Goal: Task Accomplishment & Management: Use online tool/utility

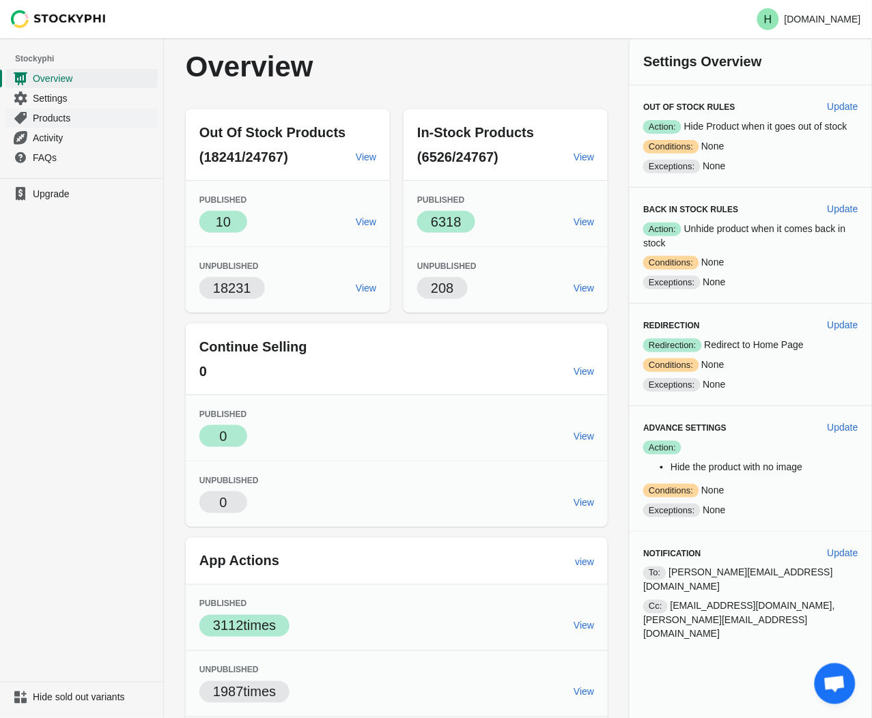
click at [58, 119] on span "Products" at bounding box center [94, 118] width 122 height 14
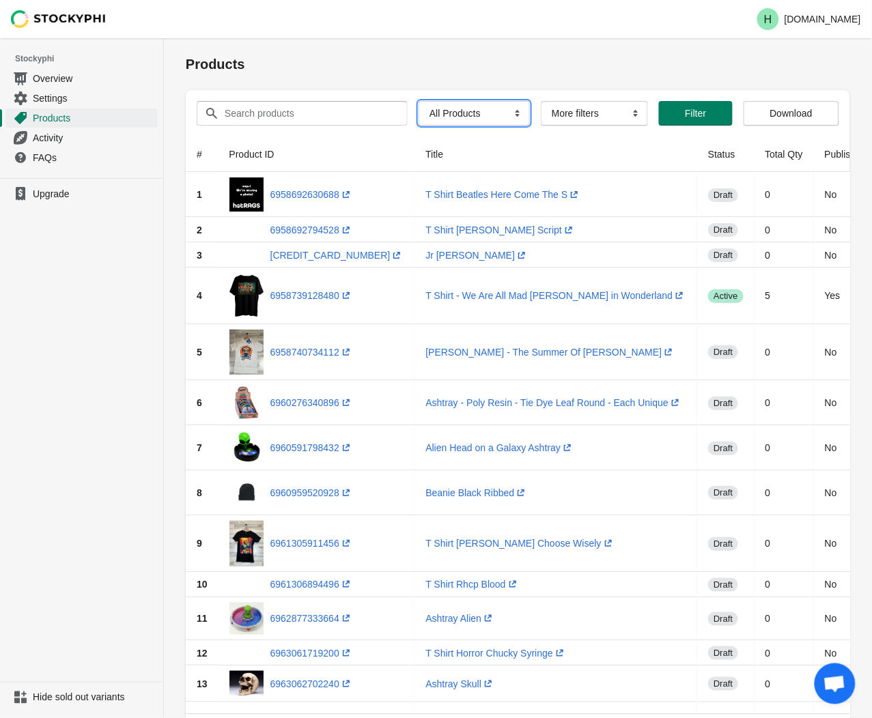
click at [511, 115] on select "All Products InStock InStock Published InStock Un-Published OOS OOS Published O…" at bounding box center [473, 113] width 111 height 25
select select "instock_has_no_image"
click at [418, 101] on select "All Products InStock InStock Published InStock Un-Published OOS OOS Published O…" at bounding box center [473, 113] width 111 height 25
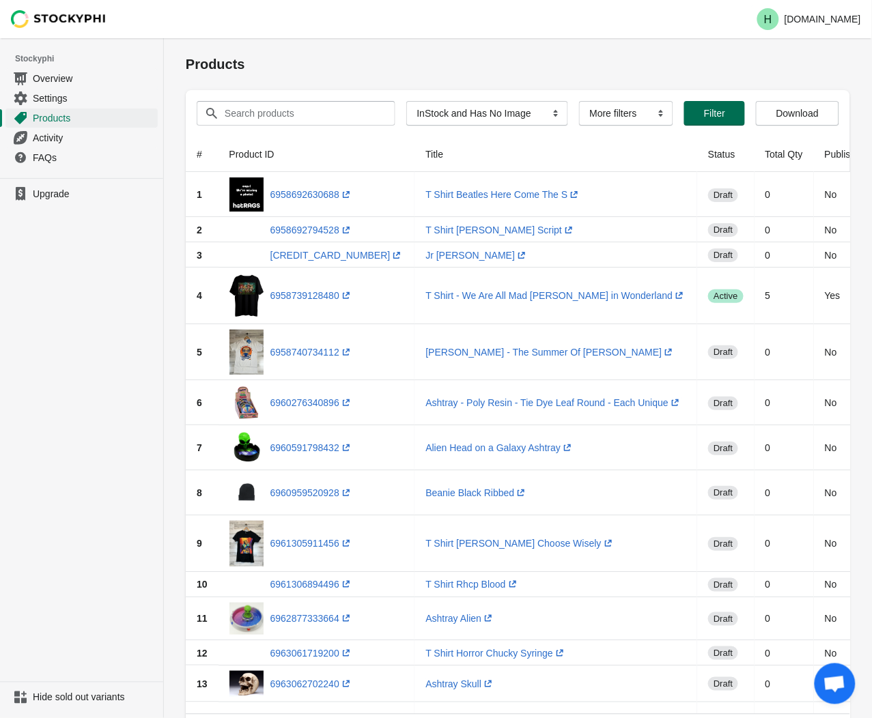
click at [717, 123] on button "Filter" at bounding box center [714, 113] width 61 height 25
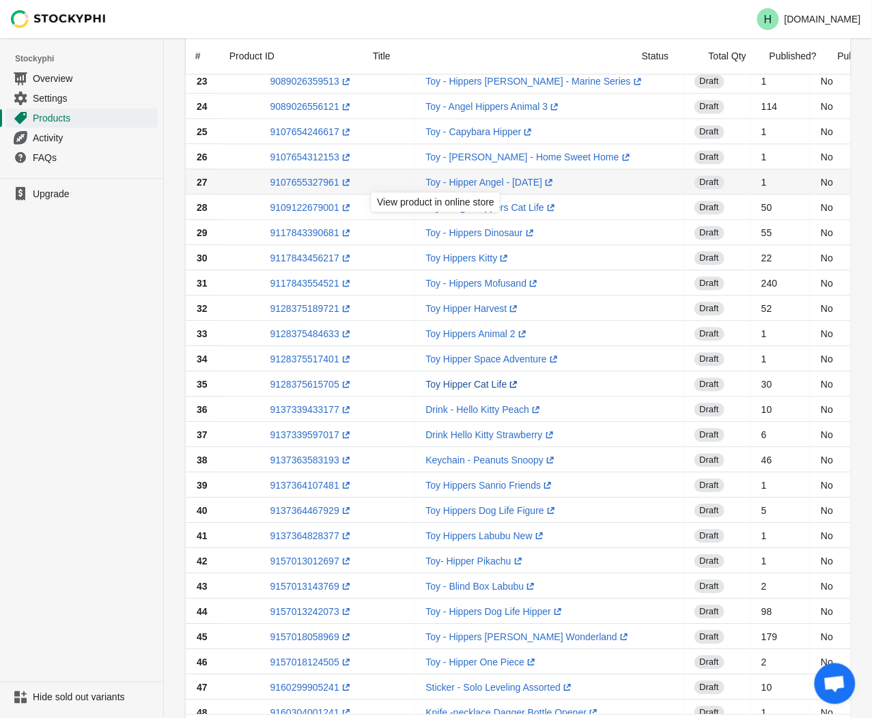
scroll to position [820, 0]
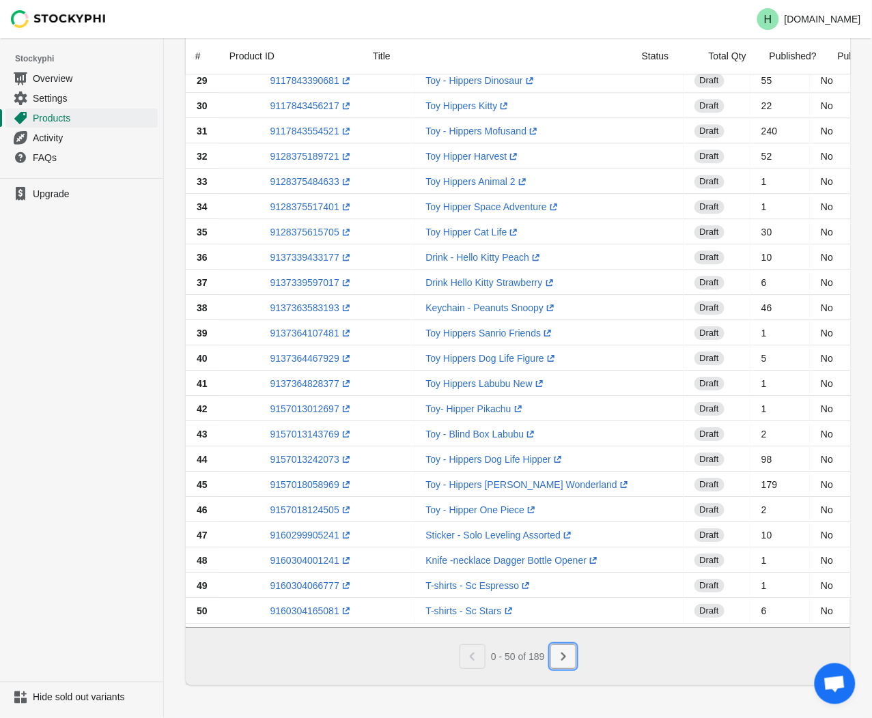
click at [567, 660] on icon "Next" at bounding box center [563, 657] width 14 height 14
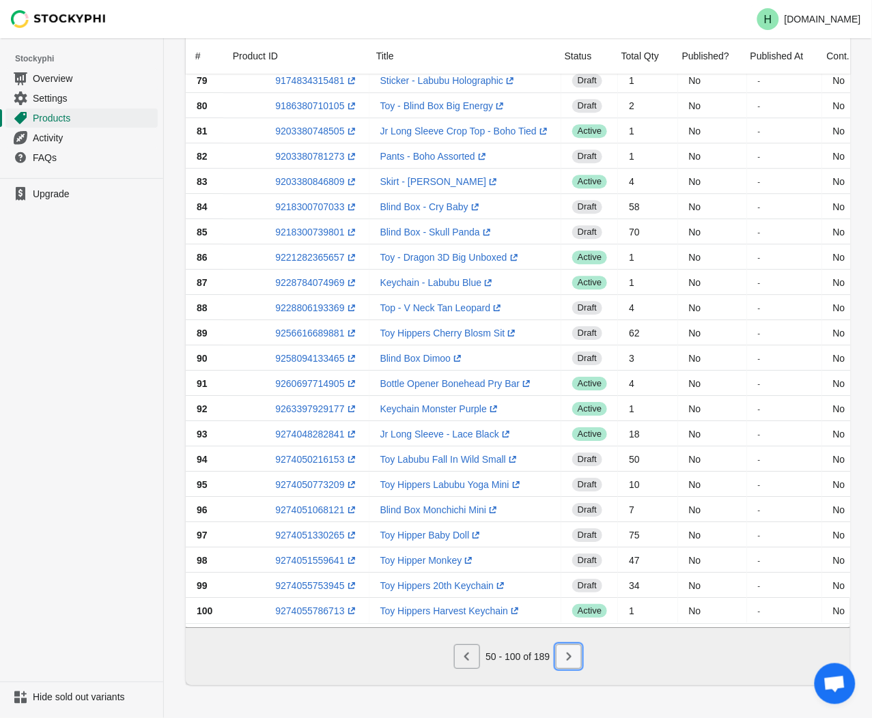
click at [561, 657] on button "Next" at bounding box center [569, 656] width 26 height 25
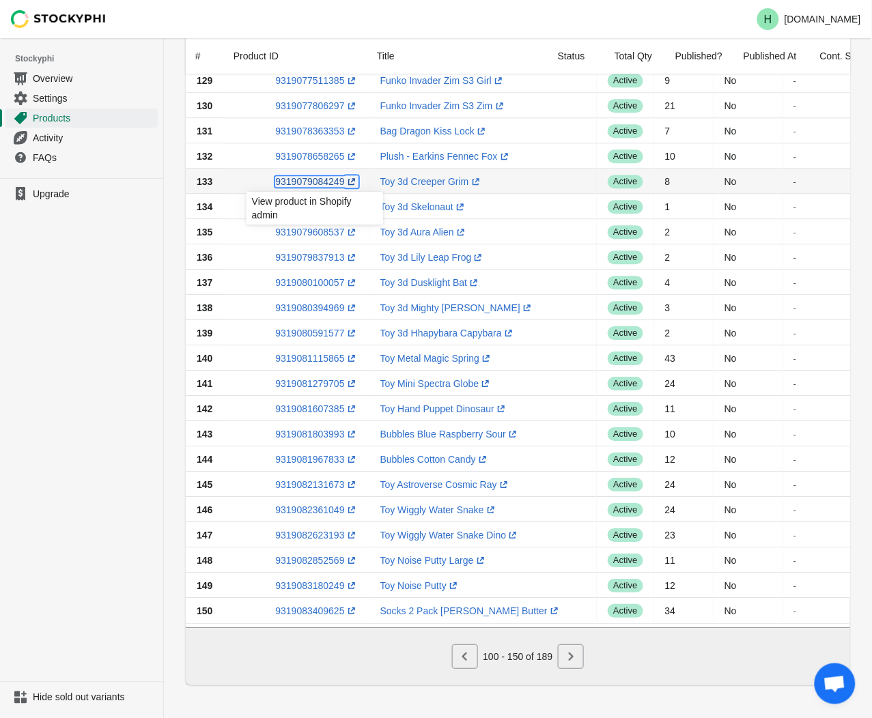
click at [298, 176] on link "9319079084249 (opens a new window)" at bounding box center [316, 181] width 83 height 11
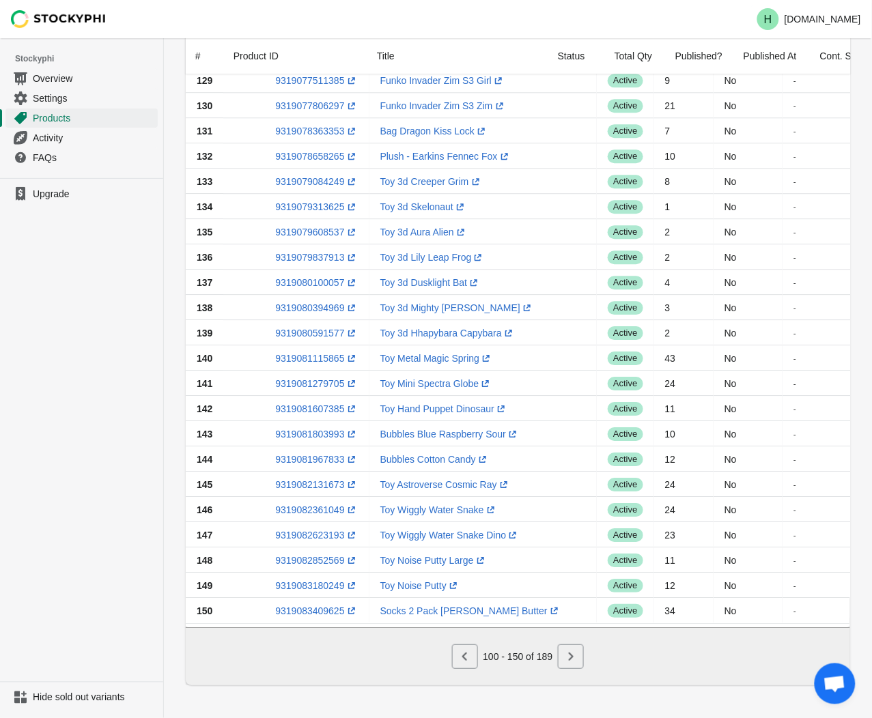
click at [110, 274] on ul "Upgrade" at bounding box center [81, 430] width 163 height 504
click at [305, 201] on link "9319079313625 (opens a new window)" at bounding box center [316, 206] width 83 height 11
click at [91, 290] on ul "Upgrade" at bounding box center [81, 430] width 163 height 504
click at [307, 227] on link "9319079608537 (opens a new window)" at bounding box center [316, 232] width 83 height 11
click at [141, 274] on ul "Upgrade" at bounding box center [81, 430] width 163 height 504
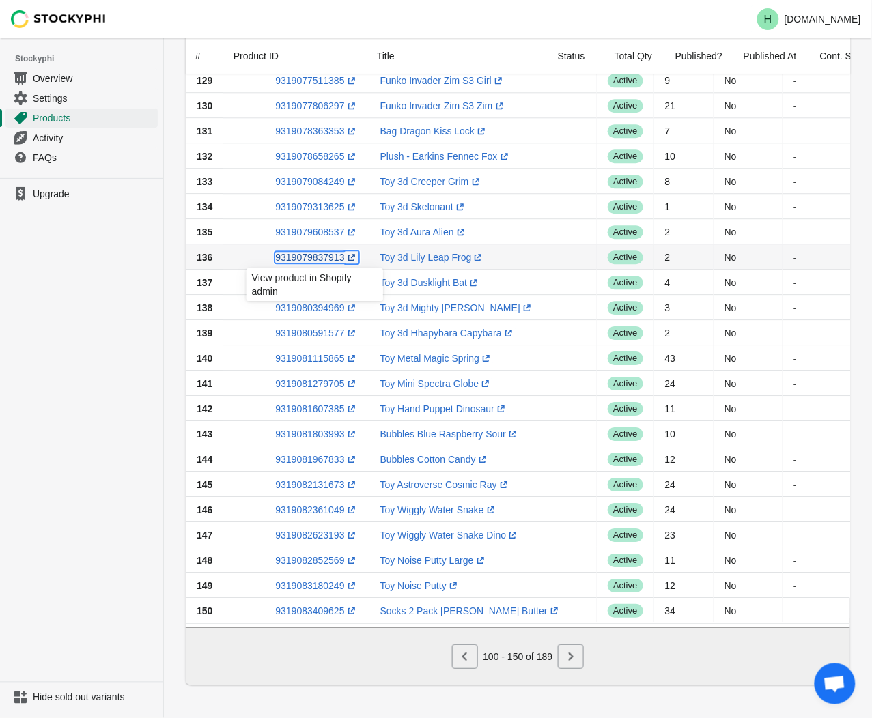
click at [304, 252] on link "9319079837913 (opens a new window)" at bounding box center [316, 257] width 83 height 11
click at [60, 310] on ul "Upgrade" at bounding box center [81, 430] width 163 height 504
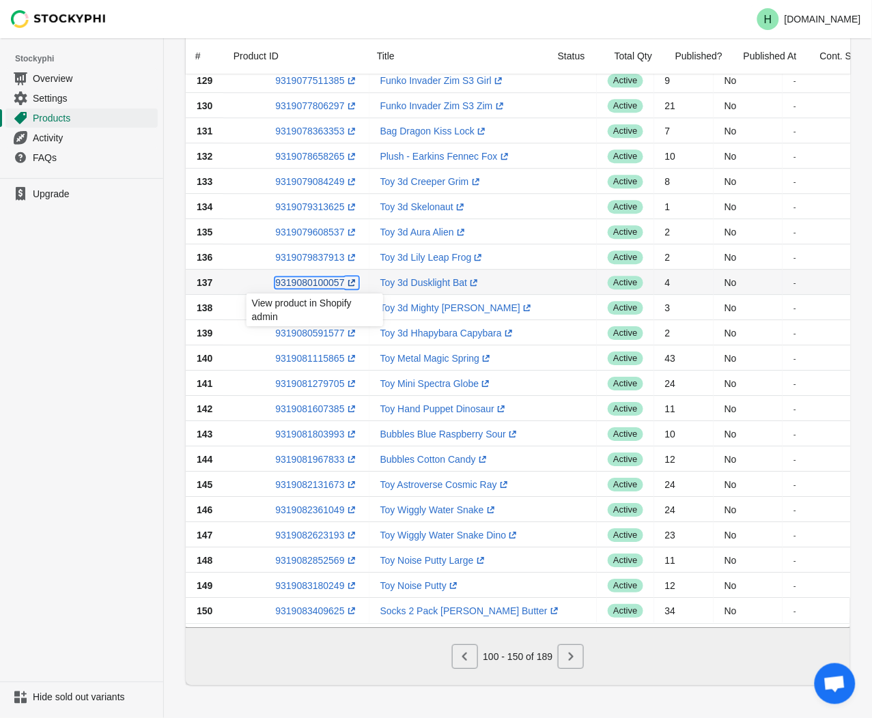
click at [295, 277] on link "9319080100057 (opens a new window)" at bounding box center [316, 282] width 83 height 11
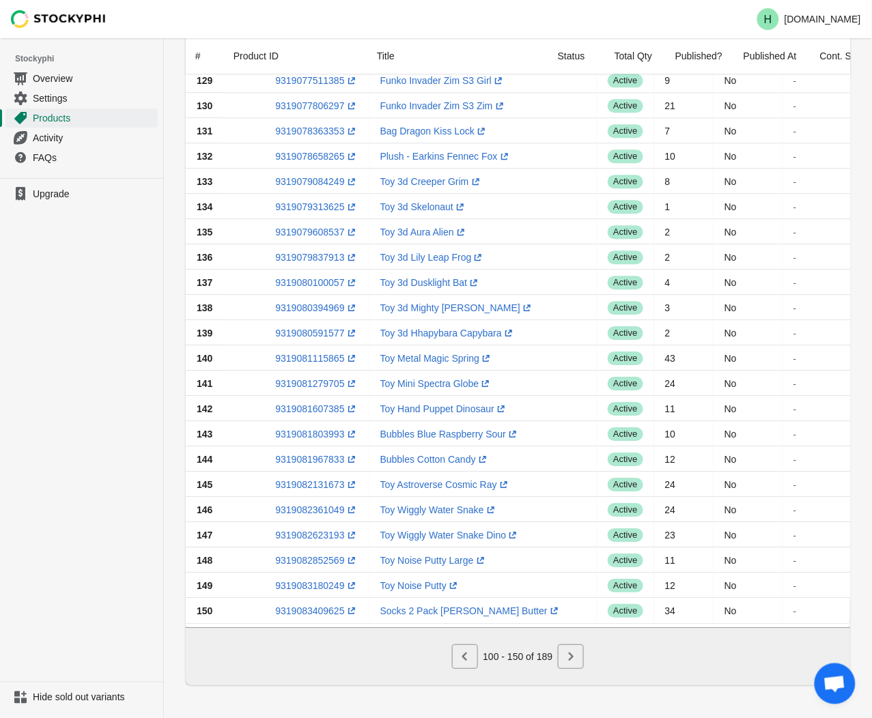
click at [117, 315] on ul "Upgrade" at bounding box center [81, 430] width 163 height 504
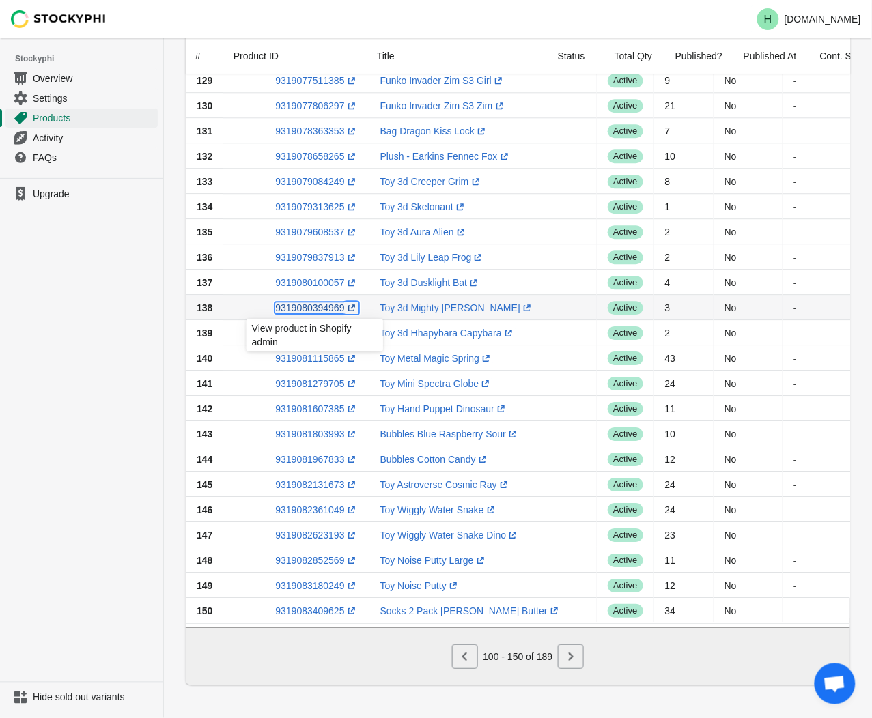
click at [309, 302] on link "9319080394969 (opens a new window)" at bounding box center [316, 307] width 83 height 11
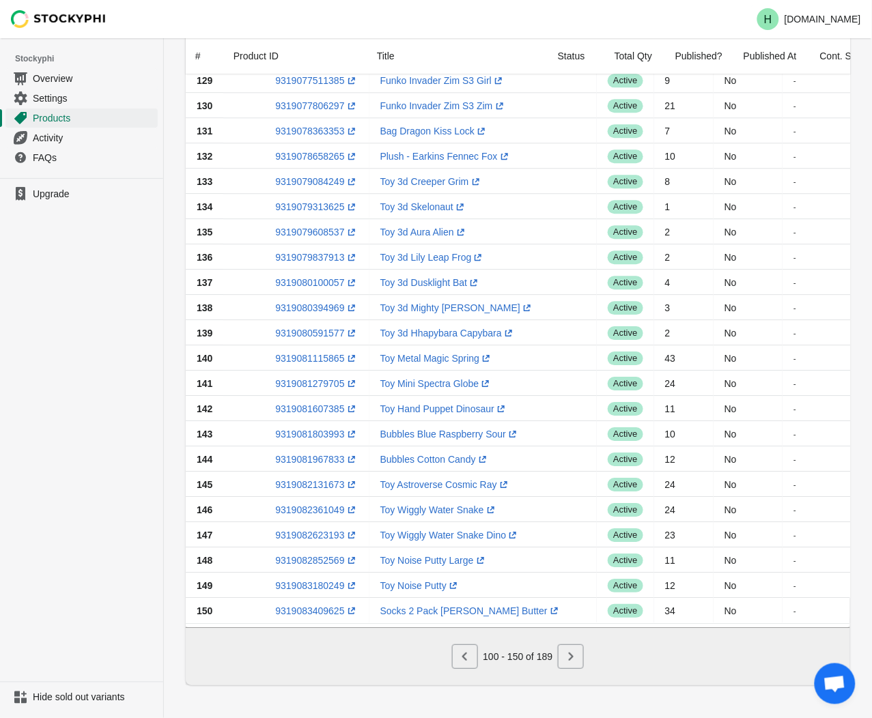
click at [27, 322] on ul "Upgrade" at bounding box center [81, 430] width 163 height 504
click at [319, 328] on link "9319080591577 (opens a new window)" at bounding box center [316, 333] width 83 height 11
click at [71, 322] on ul "Upgrade" at bounding box center [81, 430] width 163 height 504
click at [311, 353] on link "9319081115865 (opens a new window)" at bounding box center [316, 358] width 83 height 11
click at [59, 314] on ul "Upgrade" at bounding box center [81, 430] width 163 height 504
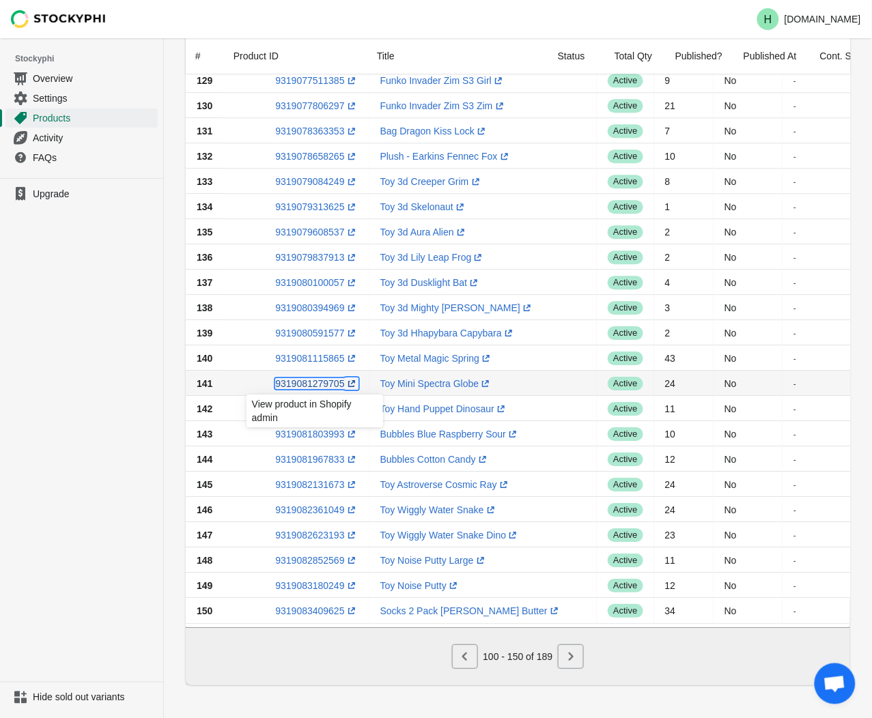
click at [299, 378] on link "9319081279705 (opens a new window)" at bounding box center [316, 383] width 83 height 11
click at [56, 352] on ul "Upgrade" at bounding box center [81, 430] width 163 height 504
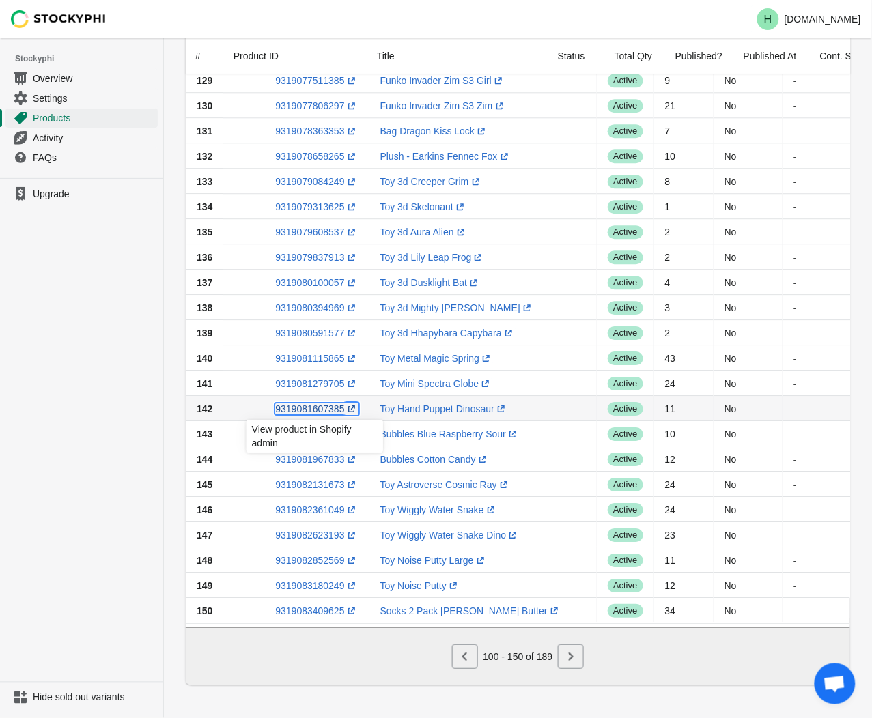
click at [305, 404] on link "9319081607385 (opens a new window)" at bounding box center [316, 408] width 83 height 11
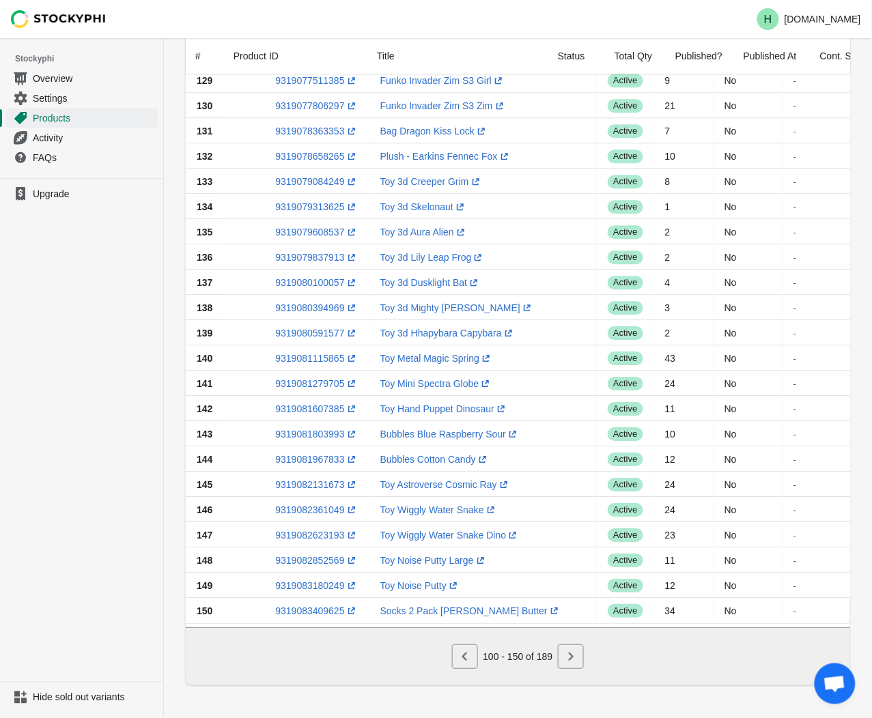
click at [138, 347] on ul "Upgrade" at bounding box center [81, 430] width 163 height 504
click at [309, 429] on link "9319081803993 (opens a new window)" at bounding box center [316, 434] width 83 height 11
drag, startPoint x: 149, startPoint y: 401, endPoint x: 174, endPoint y: 437, distance: 43.6
click at [149, 403] on ul "Upgrade" at bounding box center [81, 430] width 163 height 504
click at [303, 454] on link "9319081967833 (opens a new window)" at bounding box center [316, 459] width 83 height 11
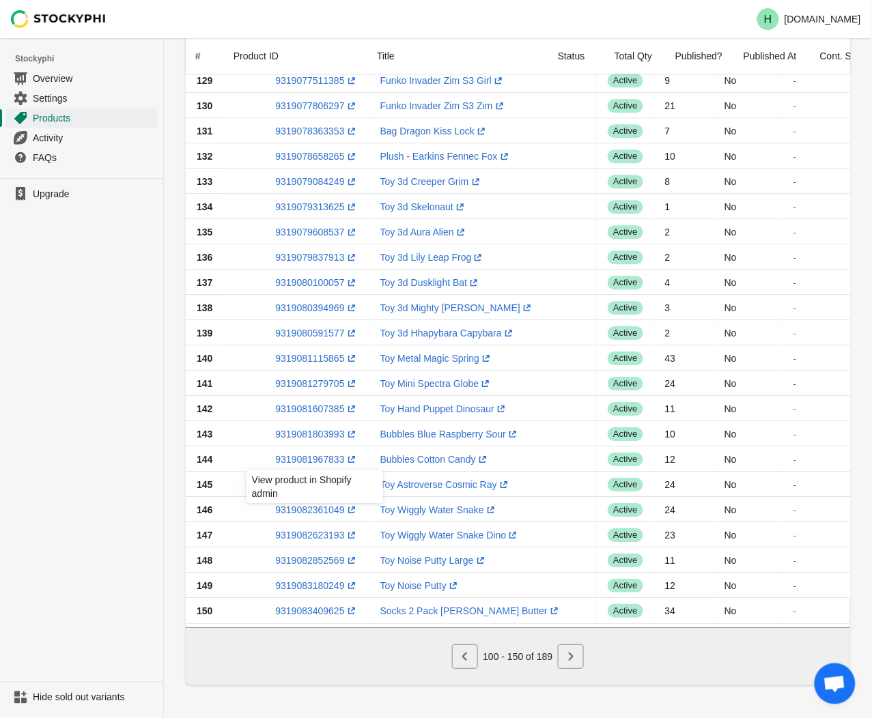
click at [121, 371] on ul "Upgrade" at bounding box center [81, 430] width 163 height 504
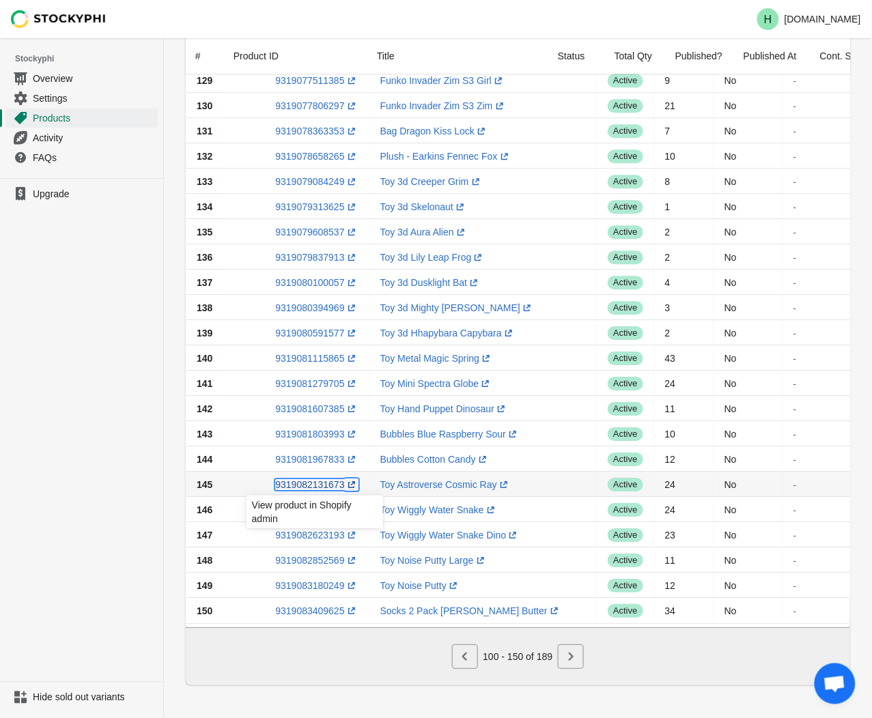
click at [303, 479] on link "9319082131673 (opens a new window)" at bounding box center [316, 484] width 83 height 11
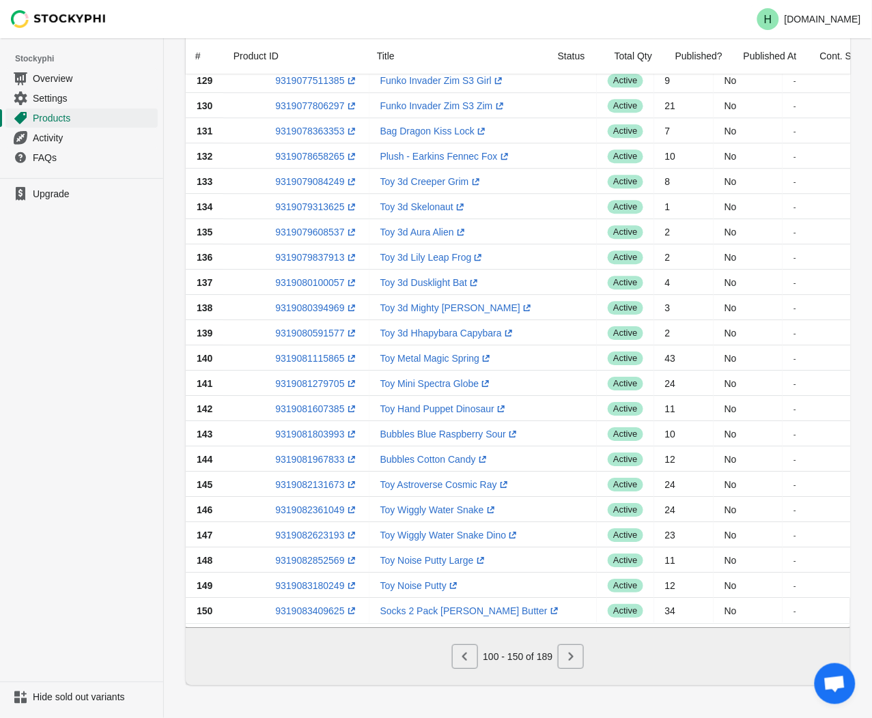
click at [98, 537] on ul "Upgrade" at bounding box center [81, 430] width 163 height 504
click at [309, 506] on link "9319082361049 (opens a new window)" at bounding box center [316, 509] width 83 height 11
click at [72, 386] on ul "Upgrade" at bounding box center [81, 430] width 163 height 504
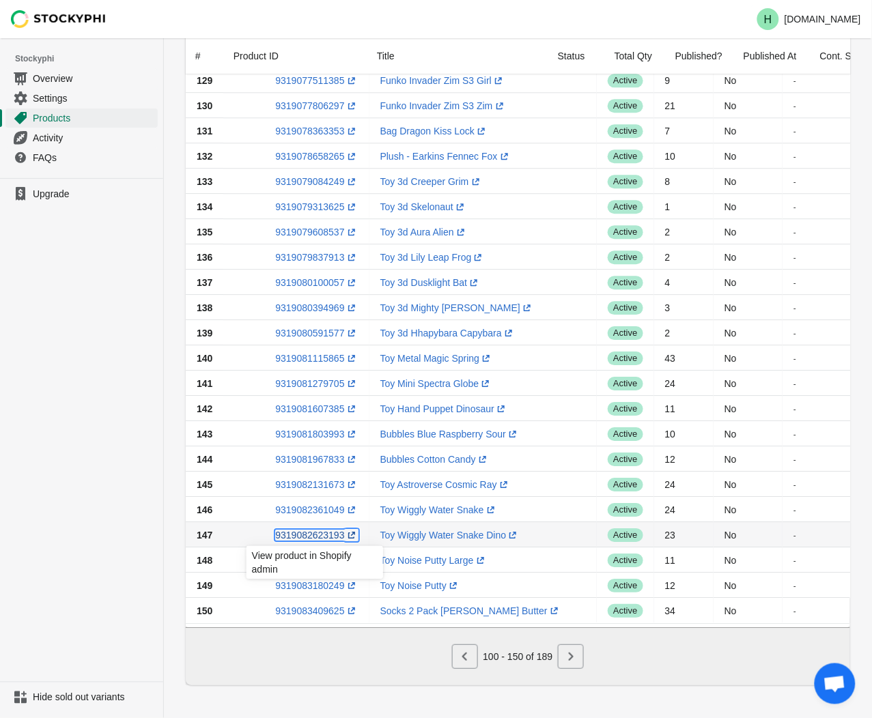
click at [316, 530] on link "9319082623193 (opens a new window)" at bounding box center [316, 535] width 83 height 11
click at [96, 380] on ul "Upgrade" at bounding box center [81, 430] width 163 height 504
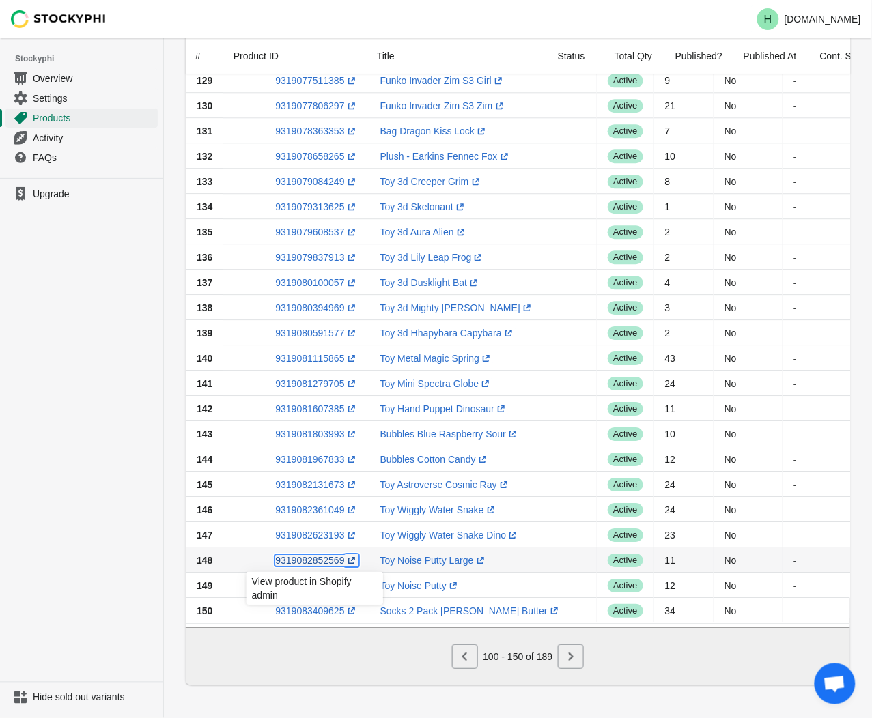
click at [309, 555] on link "9319082852569 (opens a new window)" at bounding box center [316, 560] width 83 height 11
click at [67, 463] on ul "Upgrade" at bounding box center [81, 430] width 163 height 504
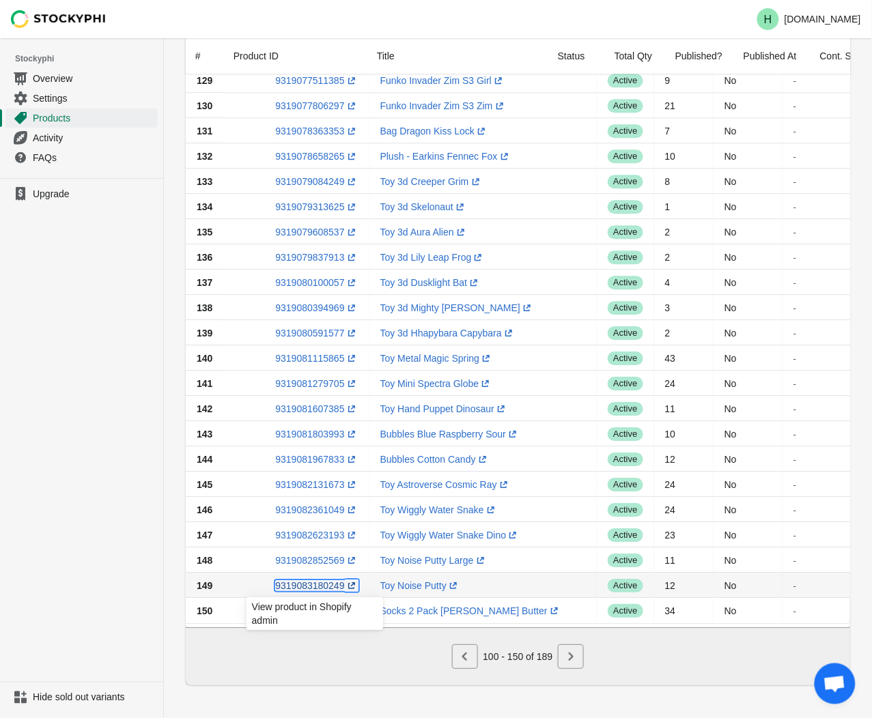
click at [296, 580] on link "9319083180249 (opens a new window)" at bounding box center [316, 585] width 83 height 11
